Goal: Information Seeking & Learning: Understand process/instructions

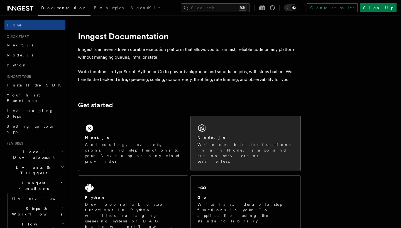
click at [215, 134] on div "Node.js Write durable step functions in any Node.js app and run on servers or s…" at bounding box center [246, 143] width 110 height 55
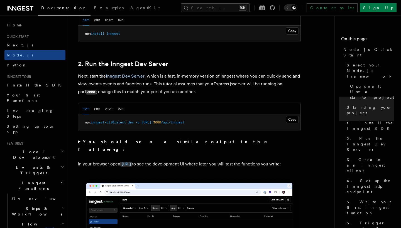
scroll to position [393, 0]
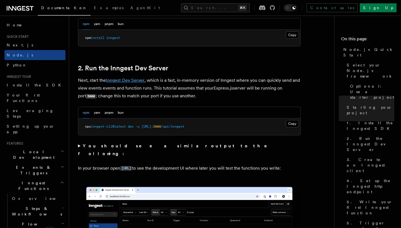
click at [133, 80] on link "Inngest Dev Server" at bounding box center [125, 80] width 39 height 5
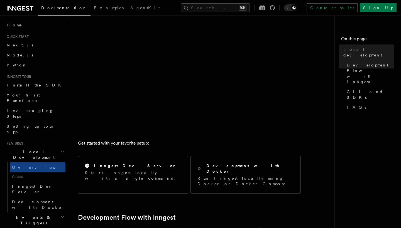
scroll to position [102, 0]
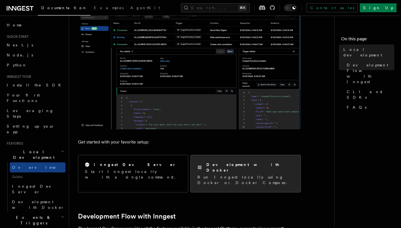
click at [248, 175] on p "Run Inngest locally using Docker or Docker Compose." at bounding box center [245, 180] width 96 height 11
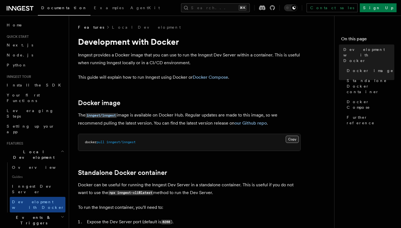
click at [295, 141] on button "Copy Copied" at bounding box center [292, 139] width 13 height 7
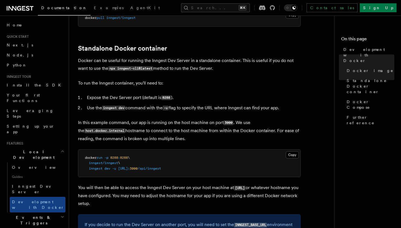
scroll to position [124, 0]
click at [294, 157] on button "Copy Copied" at bounding box center [292, 154] width 13 height 7
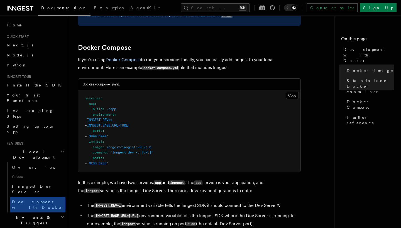
scroll to position [346, 0]
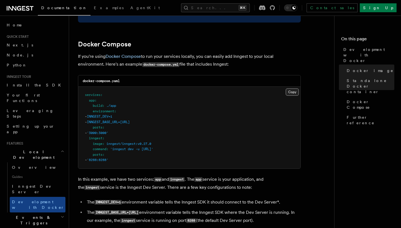
click at [291, 96] on button "Copy Copied" at bounding box center [292, 92] width 13 height 7
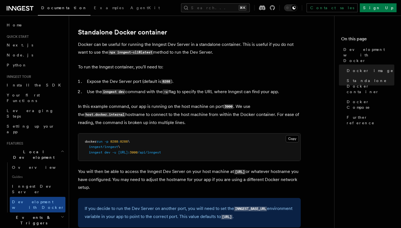
scroll to position [133, 0]
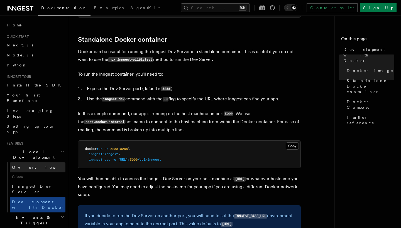
click at [24, 165] on span "Overview" at bounding box center [40, 167] width 57 height 4
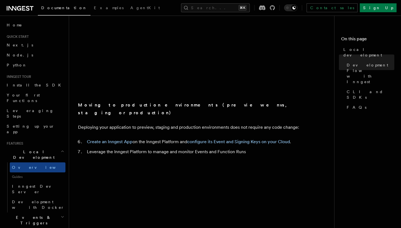
scroll to position [456, 0]
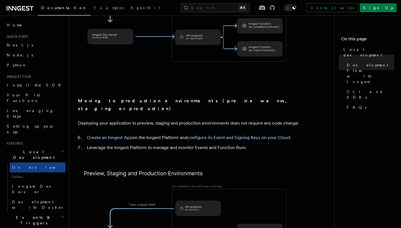
click at [231, 165] on img at bounding box center [189, 223] width 223 height 116
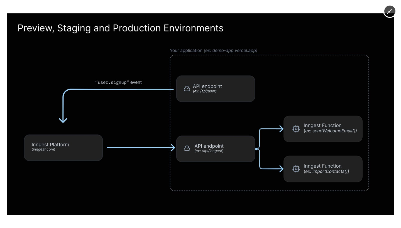
click at [209, 28] on img at bounding box center [200, 114] width 387 height 202
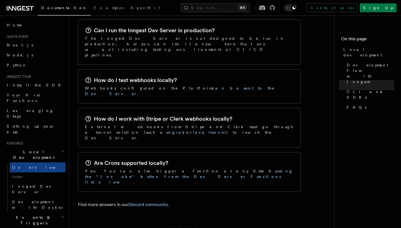
scroll to position [883, 0]
